Goal: Communication & Community: Answer question/provide support

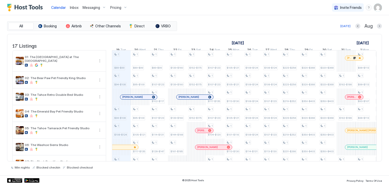
click at [70, 8] on span "Inbox" at bounding box center [74, 7] width 9 height 4
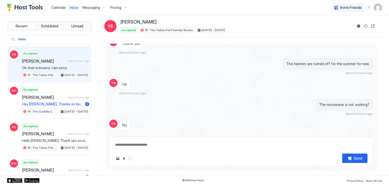
scroll to position [478, 0]
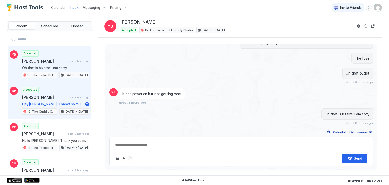
click at [77, 106] on div "Accepted [PERSON_NAME] about 8 hours ago Hey [PERSON_NAME], Thanks so much and …" at bounding box center [55, 101] width 67 height 28
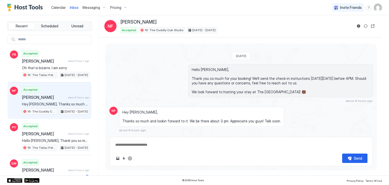
scroll to position [196, 0]
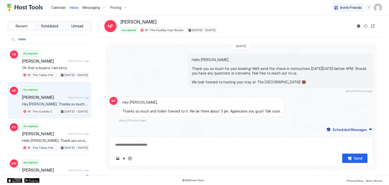
click at [156, 145] on textarea at bounding box center [241, 144] width 253 height 9
drag, startPoint x: 153, startPoint y: 151, endPoint x: 153, endPoint y: 149, distance: 2.9
click at [153, 151] on div "Send" at bounding box center [242, 151] width 264 height 29
click at [151, 146] on textarea "To enrich screen reader interactions, please activate Accessibility in Grammarl…" at bounding box center [241, 144] width 253 height 9
type textarea "*"
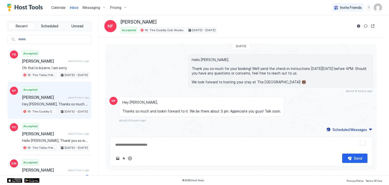
type textarea "*"
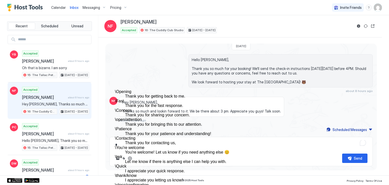
scroll to position [89, 0]
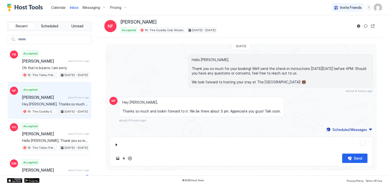
type textarea "*"
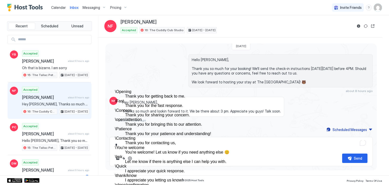
scroll to position [83, 0]
click at [154, 150] on dd "You're welcome! Let us know if you need anything else 😊" at bounding box center [210, 152] width 170 height 5
type textarea "*"
type textarea "**********"
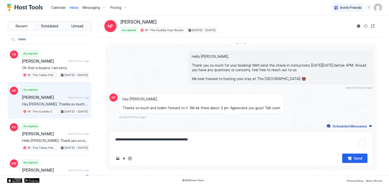
type textarea "*"
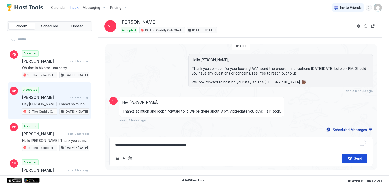
type textarea "**********"
click at [352, 157] on button "Send" at bounding box center [355, 158] width 25 height 9
type textarea "*"
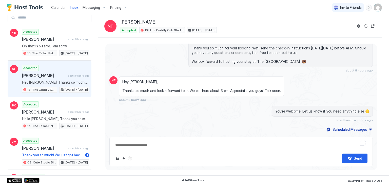
scroll to position [24, 0]
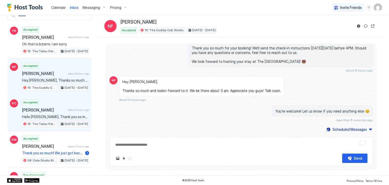
click at [66, 115] on span "Hello [PERSON_NAME], Thank you so much for your booking! We'll send the check-i…" at bounding box center [55, 117] width 67 height 5
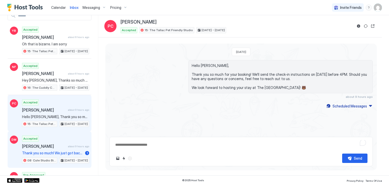
click at [65, 153] on span "Thank you so much! We just got back and will take a look, appreciate it!" at bounding box center [52, 153] width 61 height 5
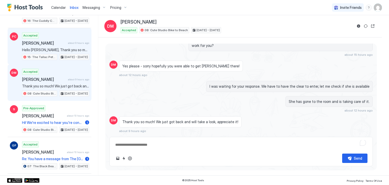
scroll to position [122, 0]
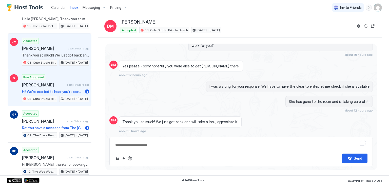
click at [69, 77] on div "Pre-Approved [PERSON_NAME] about 10 hours ago Hi! We're excited to hear you're …" at bounding box center [55, 88] width 67 height 28
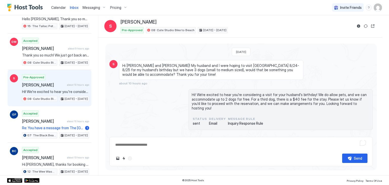
scroll to position [21, 0]
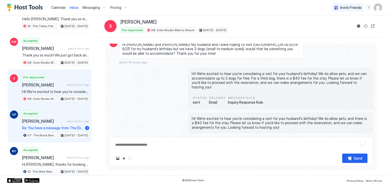
click at [57, 119] on span "[PERSON_NAME]" at bounding box center [43, 121] width 43 height 5
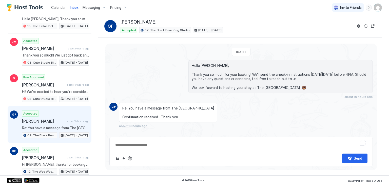
scroll to position [5, 0]
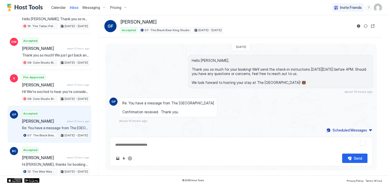
click at [157, 143] on textarea "To enrich screen reader interactions, please activate Accessibility in Grammarl…" at bounding box center [241, 144] width 253 height 9
type textarea "*"
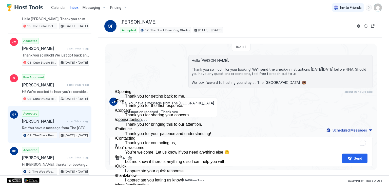
scroll to position [88, 0]
click at [179, 150] on dd "You're welcome! Let us know if you need anything else 😊" at bounding box center [210, 152] width 170 height 5
type textarea "*"
type textarea "**********"
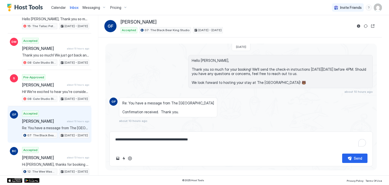
type textarea "*"
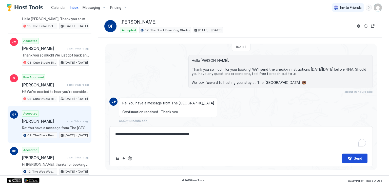
type textarea "**********"
click at [357, 161] on div "Send" at bounding box center [358, 158] width 8 height 5
type textarea "*"
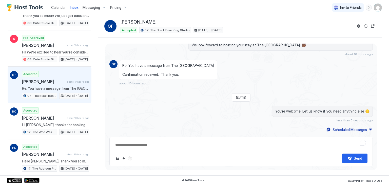
scroll to position [162, 0]
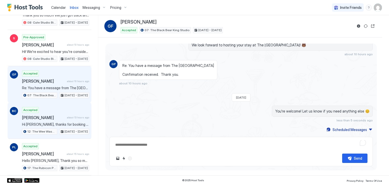
click at [59, 122] on span "Hi [PERSON_NAME], thanks for booking your stay with us! Details of your Booking…" at bounding box center [55, 124] width 67 height 5
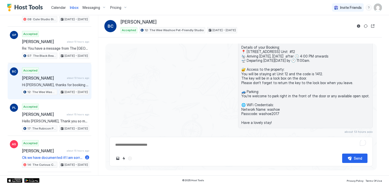
scroll to position [202, 0]
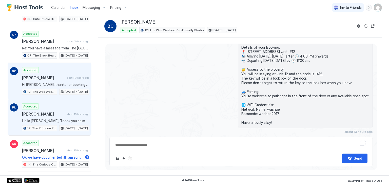
click at [52, 104] on div "Accepted [PERSON_NAME] about 15 hours ago Hello [PERSON_NAME], Thank you so muc…" at bounding box center [55, 117] width 67 height 28
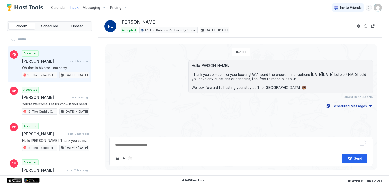
click at [61, 59] on span "[PERSON_NAME]" at bounding box center [44, 61] width 44 height 5
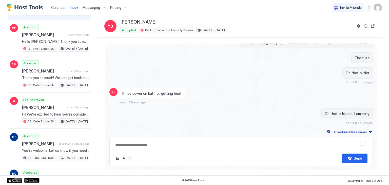
scroll to position [111, 0]
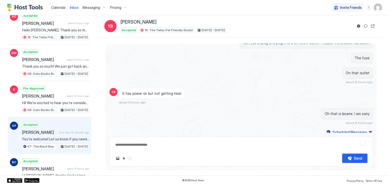
click at [61, 132] on div "[PERSON_NAME] less than 10 seconds ago" at bounding box center [55, 132] width 67 height 5
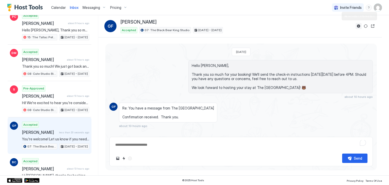
click at [359, 26] on button "Reservation information" at bounding box center [359, 26] width 6 height 6
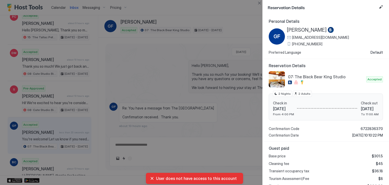
click at [309, 44] on span "[PHONE_NUMBER]" at bounding box center [307, 44] width 30 height 5
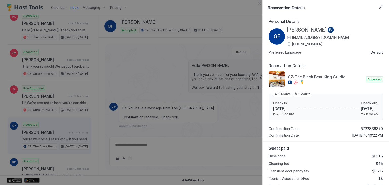
click at [298, 32] on span "[PERSON_NAME]" at bounding box center [307, 30] width 40 height 6
click at [260, 3] on button "Close" at bounding box center [260, 3] width 6 height 6
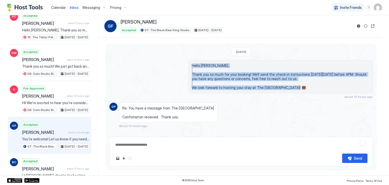
drag, startPoint x: 191, startPoint y: 64, endPoint x: 293, endPoint y: 95, distance: 106.0
click at [293, 95] on div "Hello [PERSON_NAME], Thank you so much for your booking! We'll send the check-i…" at bounding box center [281, 79] width 185 height 39
copy span "Hello [PERSON_NAME], Thank you so much for your booking! We'll send the check-i…"
click at [257, 66] on span "Hello [PERSON_NAME], Thank you so much for your booking! We'll send the check-i…" at bounding box center [281, 76] width 178 height 27
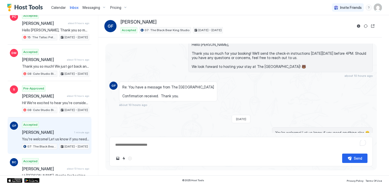
scroll to position [46, 0]
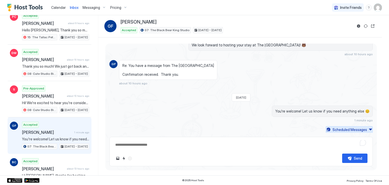
click at [341, 132] on button "Scheduled Messages" at bounding box center [349, 129] width 47 height 7
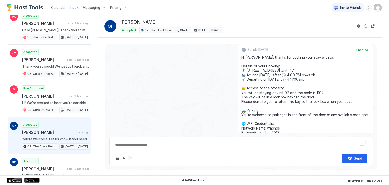
scroll to position [127, 0]
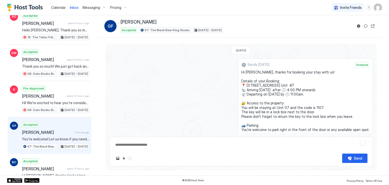
drag, startPoint x: 275, startPoint y: 99, endPoint x: 244, endPoint y: 76, distance: 38.4
click at [244, 76] on div "Sends [DATE] Enabled Hi [PERSON_NAME], thanks for booking your stay with us! De…" at bounding box center [305, 119] width 135 height 120
copy span "Hi [PERSON_NAME], thanks for booking your stay with us! Details of your Booking…"
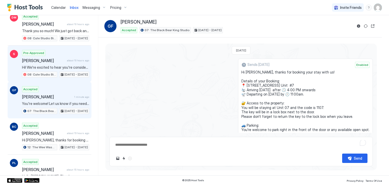
scroll to position [157, 0]
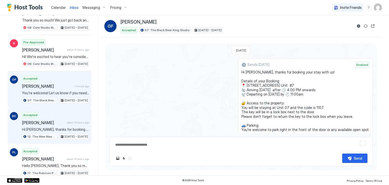
click at [58, 123] on div "Accepted [PERSON_NAME] about 13 hours ago Hi [PERSON_NAME], thanks for booking …" at bounding box center [55, 126] width 67 height 28
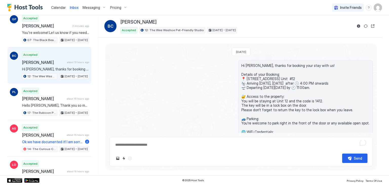
scroll to position [221, 0]
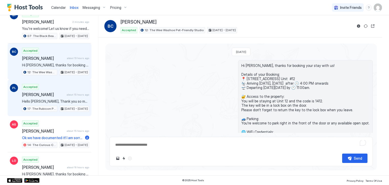
click at [63, 99] on span "Hello [PERSON_NAME], Thank you so much for your booking! We'll send the check-i…" at bounding box center [55, 101] width 67 height 5
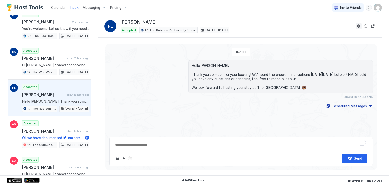
click at [360, 26] on button "Reservation information" at bounding box center [359, 26] width 6 height 6
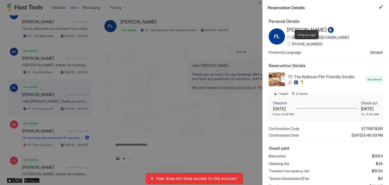
click at [308, 45] on span "[PHONE_NUMBER]" at bounding box center [307, 44] width 30 height 5
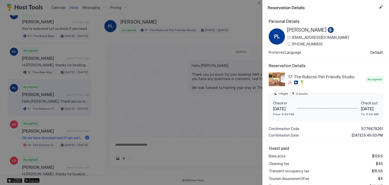
click at [313, 29] on span "[PERSON_NAME]" at bounding box center [307, 30] width 40 height 6
click at [259, 1] on button "Close" at bounding box center [260, 3] width 6 height 6
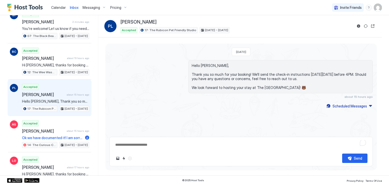
drag, startPoint x: 290, startPoint y: 88, endPoint x: 182, endPoint y: 64, distance: 110.6
click at [182, 64] on div "Hello [PERSON_NAME], Thank you so much for your booking! We'll send the check-i…" at bounding box center [242, 79] width 264 height 39
copy span "Hello [PERSON_NAME], Thank you so much for your booking! We'll send the check-i…"
click at [336, 85] on span "Hello [PERSON_NAME], Thank you so much for your booking! We'll send the check-i…" at bounding box center [281, 76] width 178 height 27
click at [348, 107] on div "Scheduled Messages" at bounding box center [350, 105] width 34 height 5
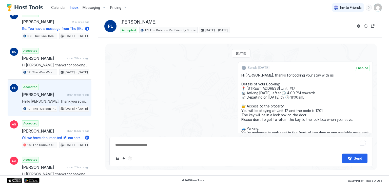
scroll to position [34, 0]
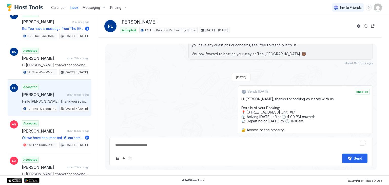
drag, startPoint x: 275, startPoint y: 117, endPoint x: 244, endPoint y: 96, distance: 37.0
click at [244, 96] on div "Sends [DATE] Enabled Hi [PERSON_NAME], thanks for booking your stay with us! De…" at bounding box center [305, 145] width 135 height 120
copy span "Hi [PERSON_NAME], thanks for booking your stay with us! Details of your Booking…"
click at [199, 72] on div "[DATE] Hello [PERSON_NAME], Thank you so much for your booking! We'll send the …" at bounding box center [241, 113] width 272 height 206
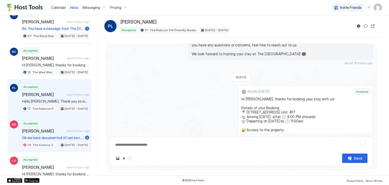
click at [59, 130] on span "[PERSON_NAME]" at bounding box center [43, 131] width 43 height 5
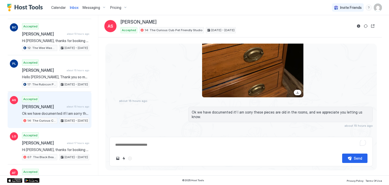
scroll to position [247, 0]
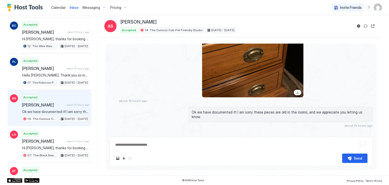
click at [61, 113] on div "Accepted [PERSON_NAME] about 15 hours ago Ok we have documented it! I am sorry …" at bounding box center [55, 108] width 67 height 28
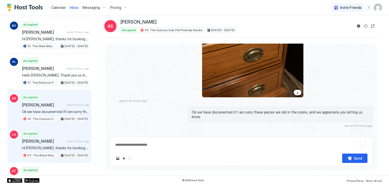
click at [61, 139] on span "[PERSON_NAME]" at bounding box center [43, 141] width 43 height 5
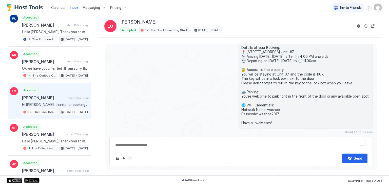
scroll to position [291, 0]
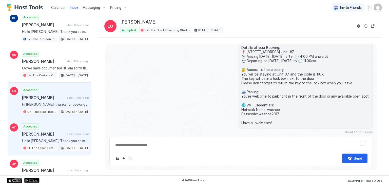
click at [61, 132] on span "[PERSON_NAME]" at bounding box center [43, 134] width 43 height 5
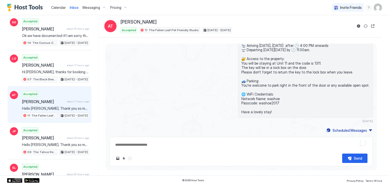
scroll to position [324, 0]
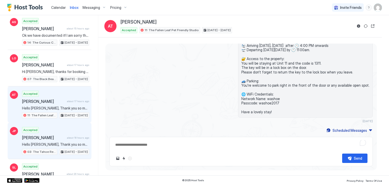
click at [61, 135] on span "[PERSON_NAME]" at bounding box center [43, 137] width 43 height 5
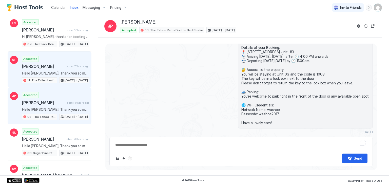
scroll to position [360, 0]
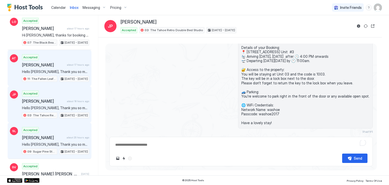
click at [61, 135] on span "[PERSON_NAME]" at bounding box center [43, 137] width 43 height 5
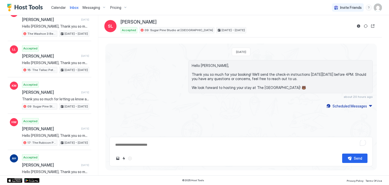
scroll to position [602, 0]
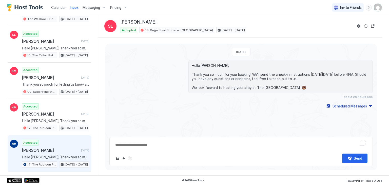
click at [61, 135] on div "AH Accepted [PERSON_NAME] [DATE] Hello [PERSON_NAME], Thank you so much for you…" at bounding box center [50, 153] width 84 height 37
click at [360, 27] on button "Reservation information" at bounding box center [359, 26] width 6 height 6
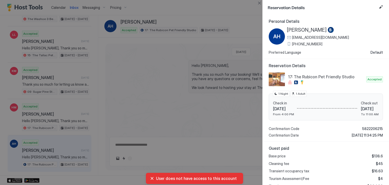
click at [316, 42] on span "[PHONE_NUMBER]" at bounding box center [307, 44] width 30 height 5
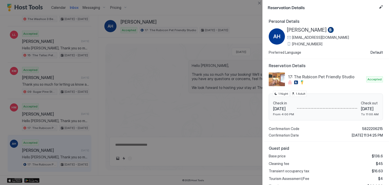
click at [157, 71] on div at bounding box center [194, 92] width 389 height 185
click at [260, 2] on button "Close" at bounding box center [260, 3] width 6 height 6
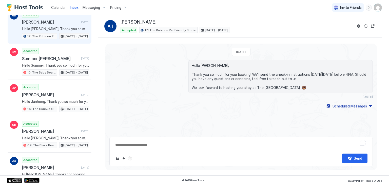
scroll to position [791, 0]
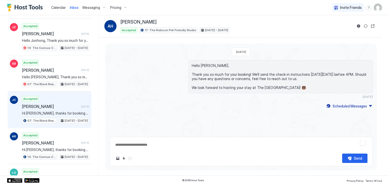
click at [68, 111] on span "Hi [PERSON_NAME], thanks for booking your stay with us! Details of your Booking…" at bounding box center [55, 113] width 67 height 5
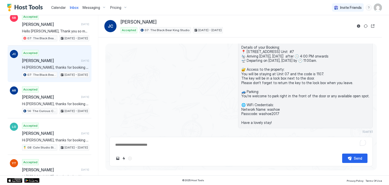
scroll to position [837, 0]
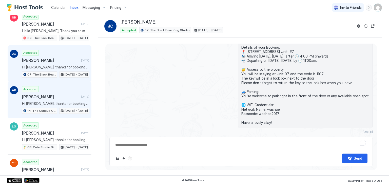
click at [68, 86] on div "Accepted [PERSON_NAME] [DATE] Hi [PERSON_NAME], thanks for booking your stay wi…" at bounding box center [55, 100] width 67 height 28
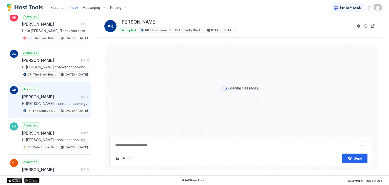
scroll to position [103, 0]
type textarea "*"
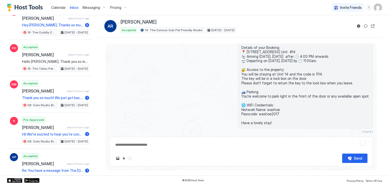
scroll to position [0, 0]
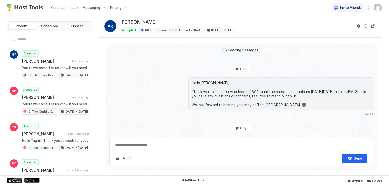
scroll to position [103, 0]
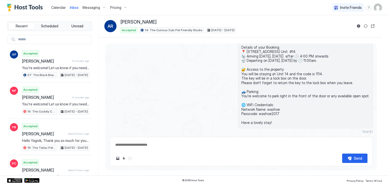
click at [62, 8] on span "Calendar" at bounding box center [58, 7] width 15 height 4
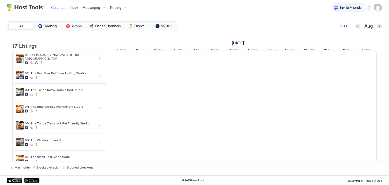
scroll to position [0, 282]
click at [75, 5] on span "Inbox" at bounding box center [74, 7] width 9 height 4
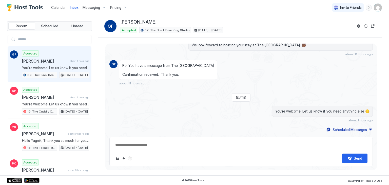
type textarea "*"
